Goal: Task Accomplishment & Management: Use online tool/utility

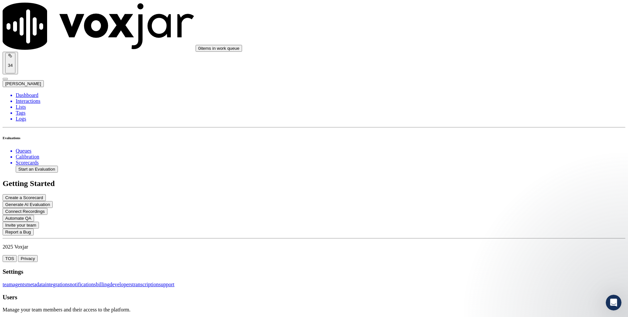
click at [28, 148] on li "Queues" at bounding box center [321, 151] width 610 height 6
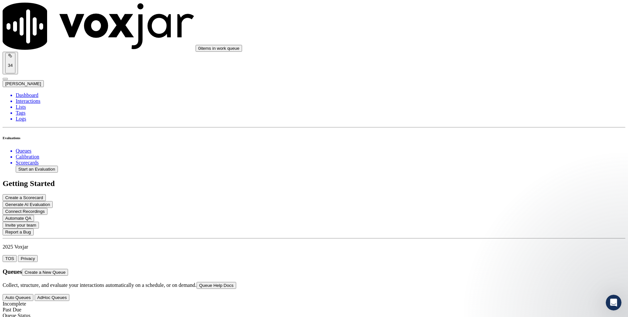
click at [69, 294] on button "AdHoc Queues" at bounding box center [52, 297] width 35 height 7
click at [68, 269] on button "Create a New Queue" at bounding box center [45, 272] width 46 height 7
click at [56, 292] on button "Next Step: Set Rules" at bounding box center [29, 296] width 53 height 9
click at [49, 308] on label "Once, Immediately" at bounding box center [29, 311] width 40 height 6
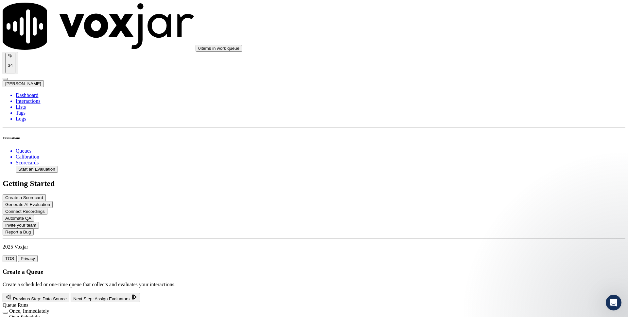
click at [8, 311] on button "Once, Immediately" at bounding box center [5, 312] width 5 height 2
click at [69, 292] on button "Previous Step: Data Source" at bounding box center [36, 296] width 67 height 9
click at [56, 292] on button "Next Step: Set Rules" at bounding box center [29, 296] width 53 height 9
click at [49, 308] on label "Once, Immediately" at bounding box center [29, 311] width 40 height 6
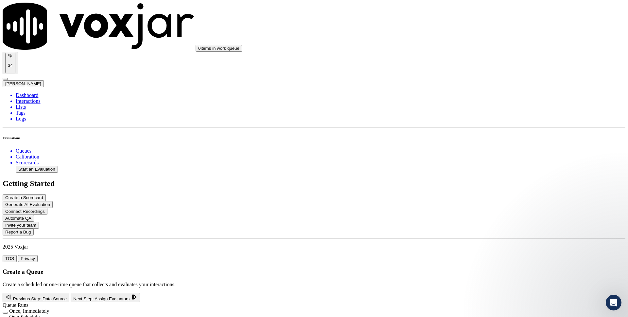
click at [8, 311] on button "Once, Immediately" at bounding box center [5, 312] width 5 height 2
click at [140, 292] on button "Next Step: Assign Evaluators" at bounding box center [105, 296] width 69 height 9
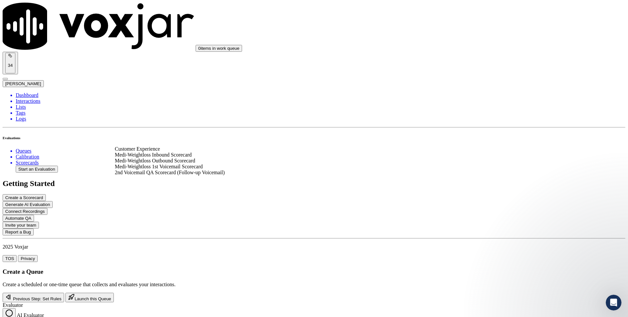
click at [207, 158] on div "Medi-Weightloss Inbound Scorecard" at bounding box center [227, 155] width 225 height 6
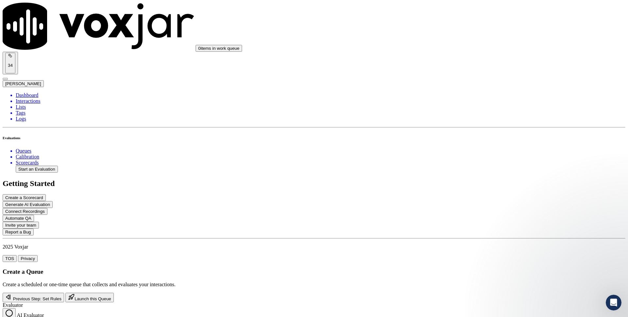
click at [114, 292] on button "Launch this Queue" at bounding box center [89, 296] width 48 height 9
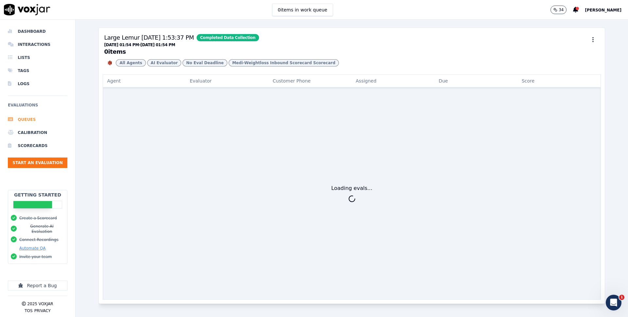
click at [26, 120] on li "Queues" at bounding box center [38, 119] width 60 height 13
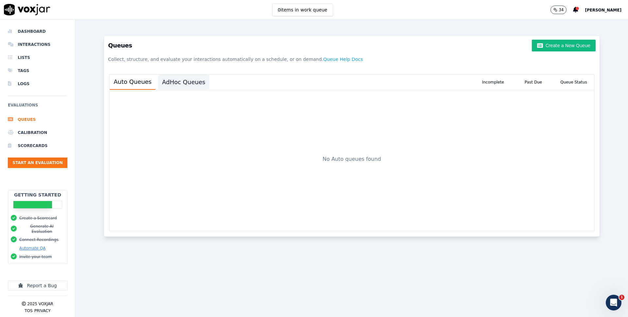
click at [176, 79] on button "AdHoc Queues" at bounding box center [183, 82] width 51 height 14
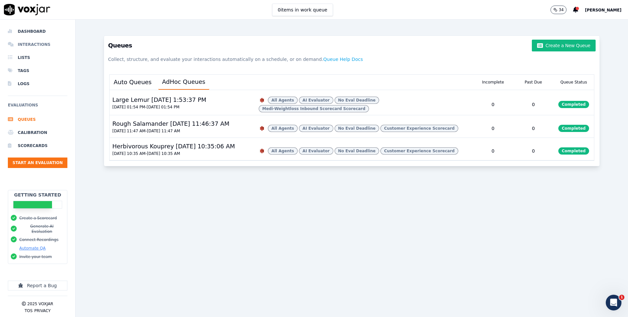
click at [35, 48] on li "Interactions" at bounding box center [38, 44] width 60 height 13
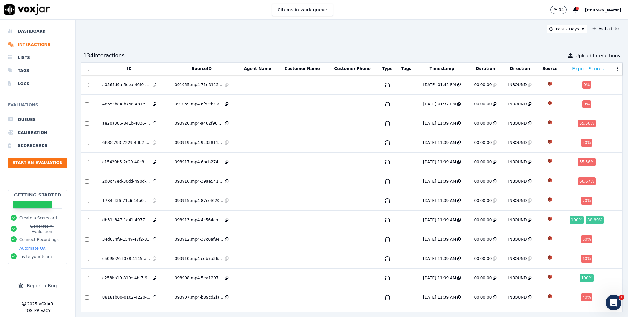
click at [442, 67] on button "Timestamp" at bounding box center [442, 68] width 25 height 5
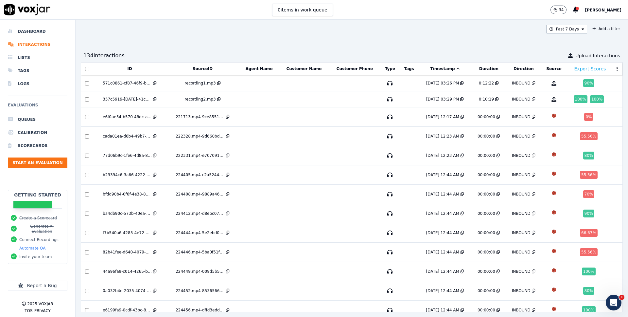
click at [441, 69] on button "Timestamp" at bounding box center [444, 68] width 29 height 5
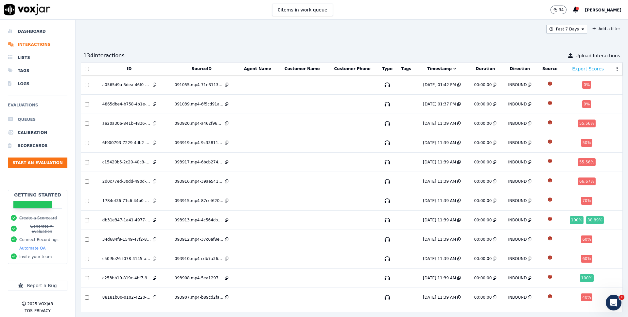
click at [28, 122] on li "Queues" at bounding box center [38, 119] width 60 height 13
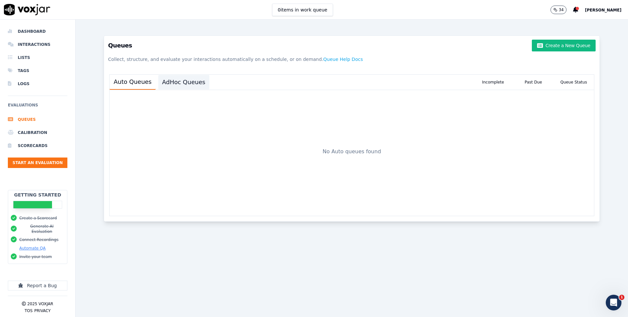
click at [165, 83] on button "AdHoc Queues" at bounding box center [183, 82] width 51 height 14
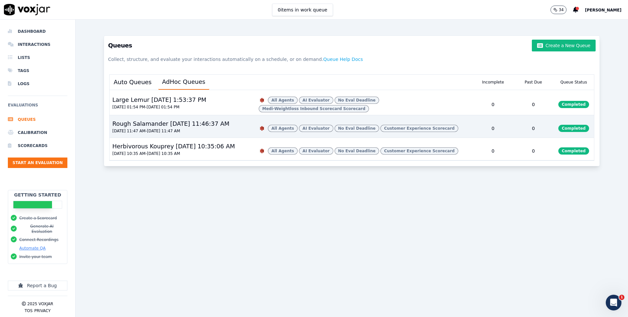
click at [167, 128] on button "08/31/2025 11:47 AM - 09/05/2025 11:47 AM" at bounding box center [146, 130] width 68 height 5
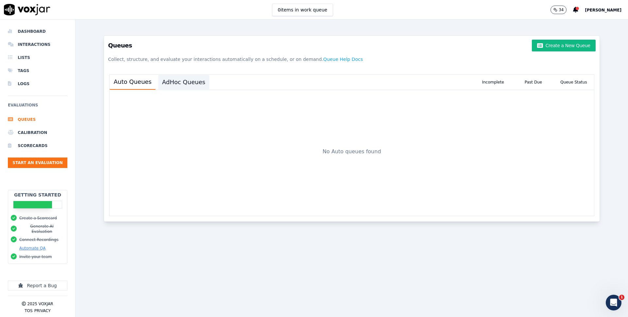
click at [179, 76] on button "AdHoc Queues" at bounding box center [183, 82] width 51 height 14
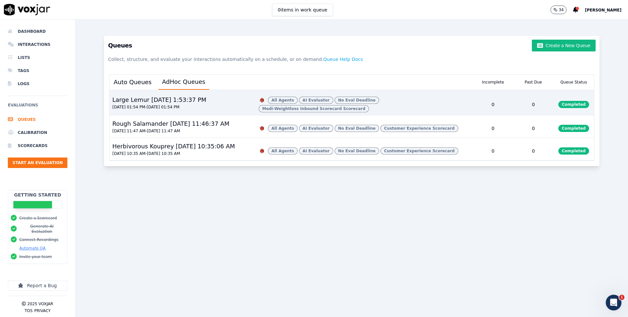
click at [171, 95] on div "Large Lemur [DATE] 1:53:37 PM" at bounding box center [159, 99] width 99 height 9
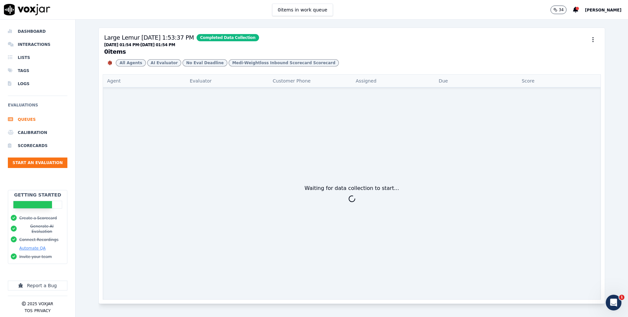
click at [163, 82] on button "Agent" at bounding box center [144, 80] width 83 height 13
click at [200, 57] on div "All Agents AI Evaluator No Eval Deadline Medi-Weightloss Inbound Scorecard Scor…" at bounding box center [351, 63] width 495 height 12
click at [158, 21] on div "Large Lemur 9/10/2025, 1:53:37 PM Completed Data Collection 09/09/2025 01:54 PM…" at bounding box center [351, 168] width 506 height 297
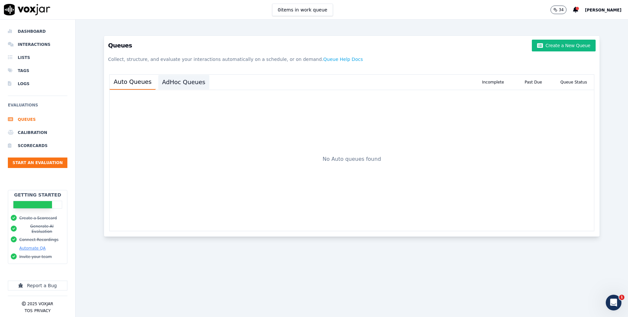
click at [174, 86] on button "AdHoc Queues" at bounding box center [183, 82] width 51 height 14
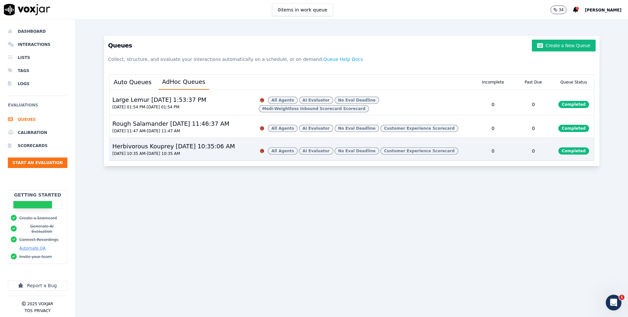
click at [167, 138] on button "Herbivorous Kouprey [DATE] 10:35:06 AM [DATE] 10:35 AM - [DATE] 10:35 AM All Ag…" at bounding box center [352, 149] width 484 height 23
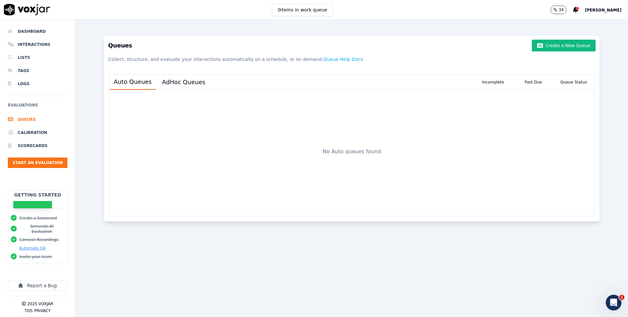
click at [184, 90] on div "No Auto queues found" at bounding box center [352, 153] width 484 height 126
click at [179, 78] on button "AdHoc Queues" at bounding box center [183, 82] width 51 height 14
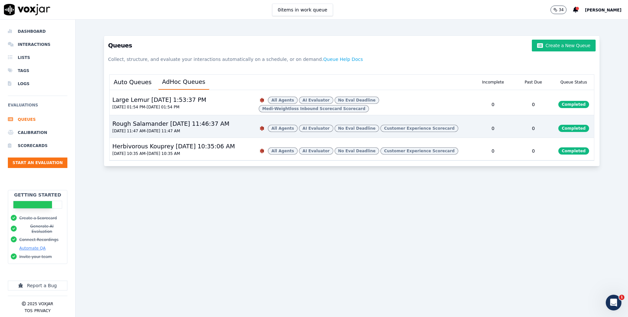
click at [146, 121] on div "Rough Salamander [DATE] 11:46:37 AM" at bounding box center [171, 123] width 122 height 9
